Goal: Task Accomplishment & Management: Use online tool/utility

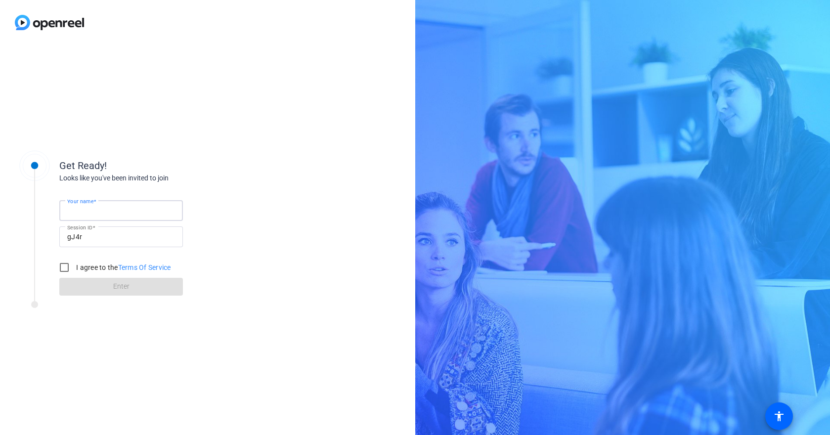
click at [146, 211] on input "Your name" at bounding box center [121, 211] width 108 height 12
type input "[PERSON_NAME]"
click at [65, 265] on input "I agree to the Terms Of Service" at bounding box center [64, 268] width 20 height 20
checkbox input "true"
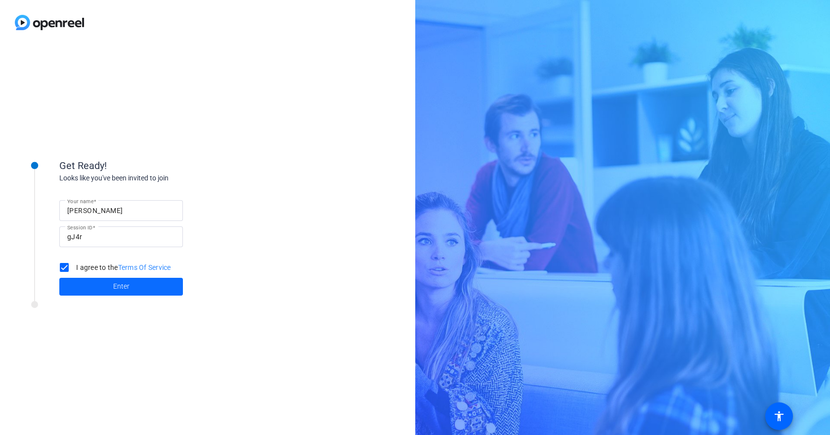
click at [88, 287] on span at bounding box center [121, 287] width 124 height 24
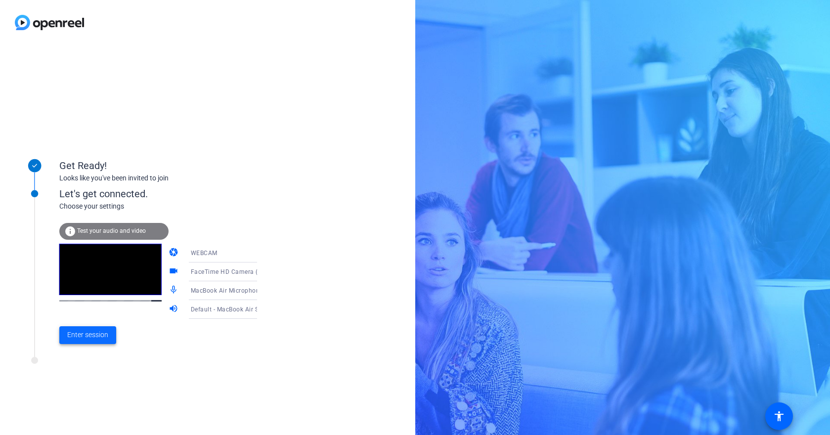
click at [96, 337] on span "Enter session" at bounding box center [87, 335] width 41 height 10
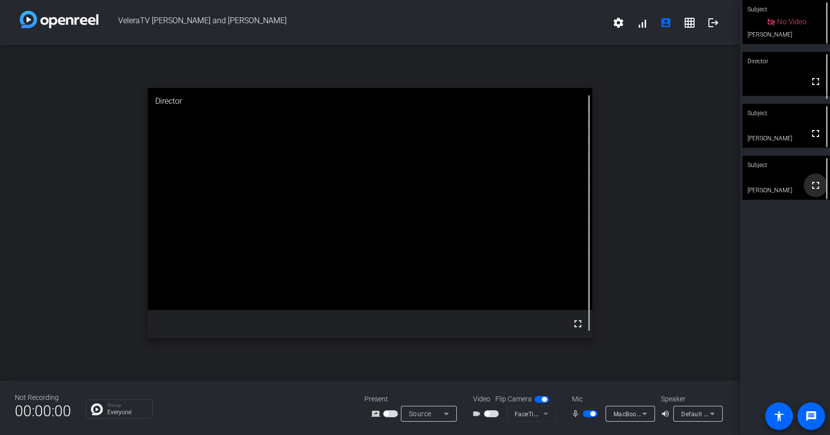
click at [810, 187] on mat-icon "fullscreen" at bounding box center [816, 186] width 12 height 12
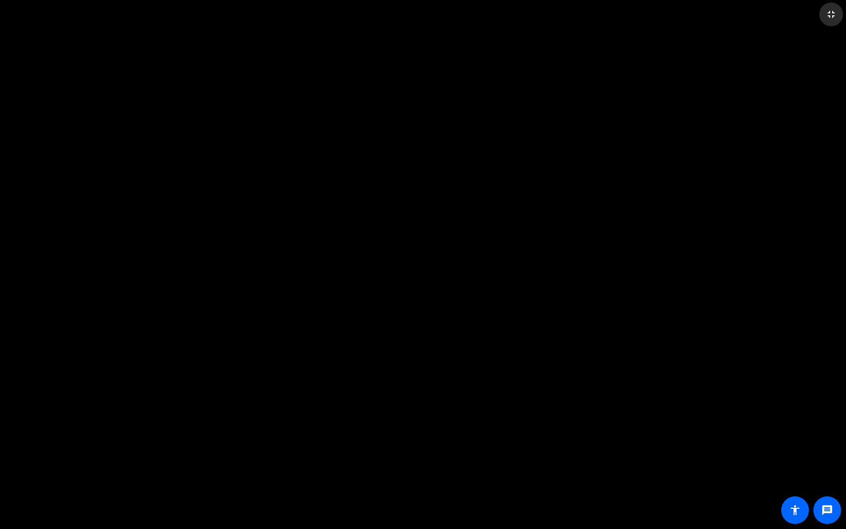
click at [830, 15] on mat-icon "fullscreen_exit" at bounding box center [831, 14] width 12 height 12
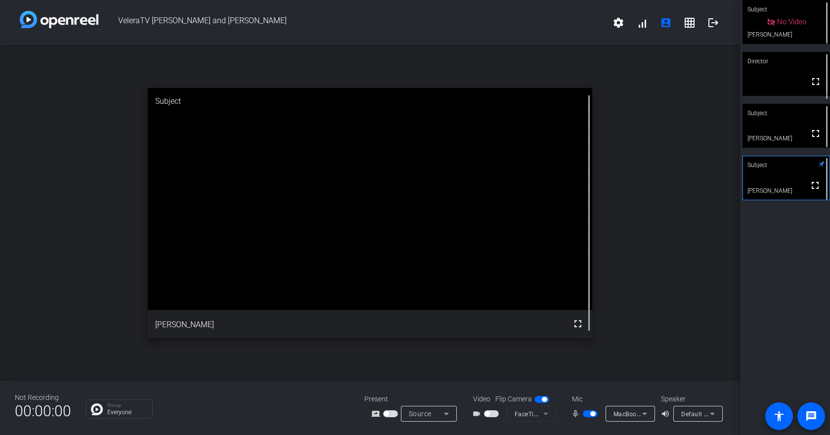
click at [588, 415] on span "button" at bounding box center [590, 413] width 15 height 7
click at [588, 415] on span "button" at bounding box center [586, 413] width 5 height 5
click at [589, 414] on span "button" at bounding box center [590, 413] width 15 height 7
click at [588, 413] on span "button" at bounding box center [590, 413] width 15 height 7
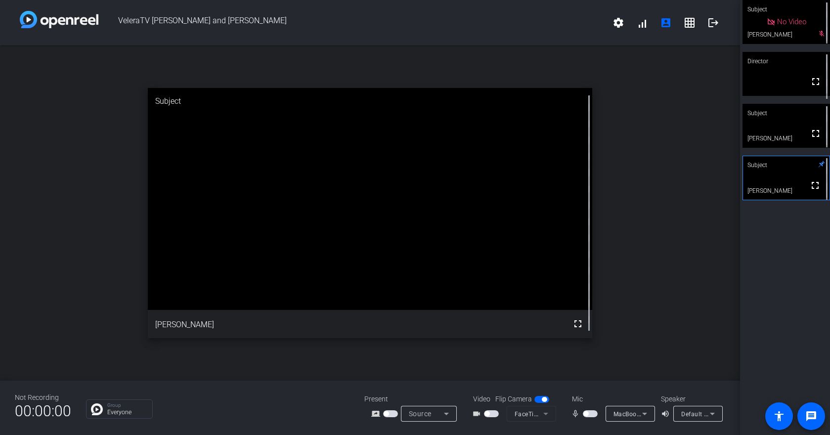
click at [589, 415] on span "button" at bounding box center [590, 413] width 15 height 7
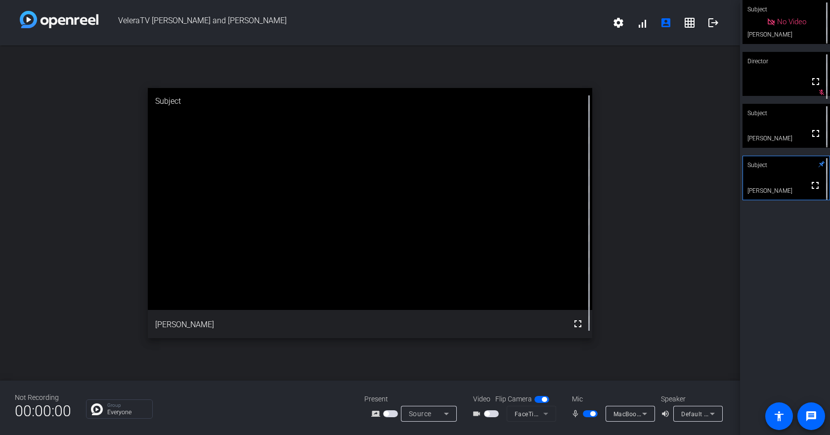
click at [589, 415] on span "button" at bounding box center [590, 413] width 15 height 7
